Goal: Task Accomplishment & Management: Manage account settings

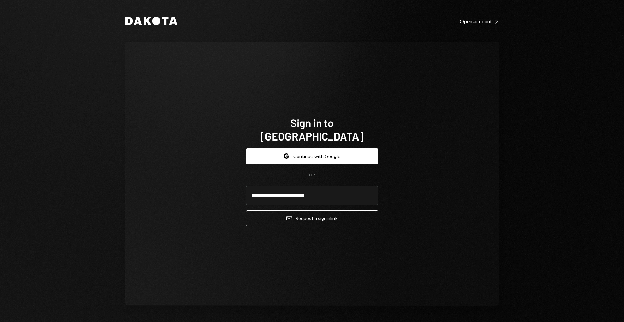
type input "**********"
click at [246, 210] on button "Email Request a sign in link" at bounding box center [312, 218] width 133 height 16
